Goal: Information Seeking & Learning: Learn about a topic

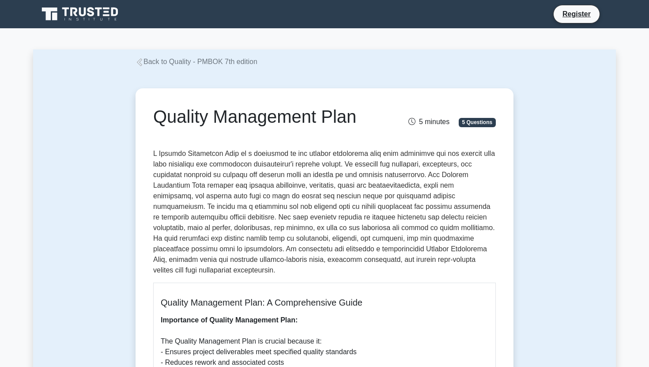
click at [148, 62] on link "Back to Quality - PMBOK 7th edition" at bounding box center [197, 62] width 122 height 8
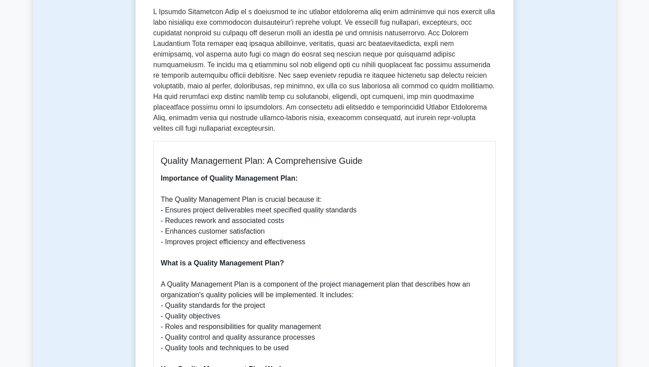
scroll to position [143, 0]
